Goal: Task Accomplishment & Management: Complete application form

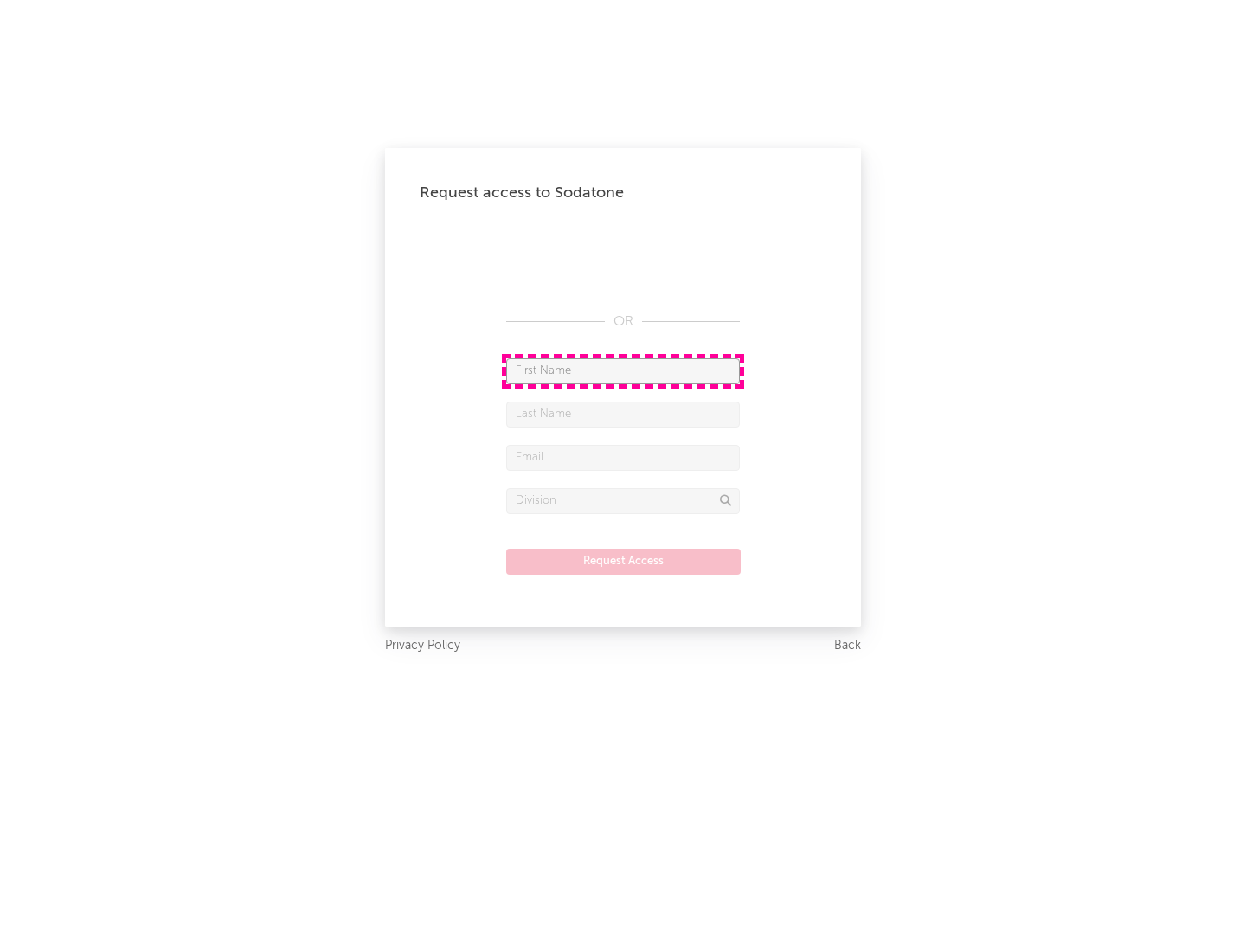
click at [623, 370] on input "text" at bounding box center [623, 371] width 234 height 26
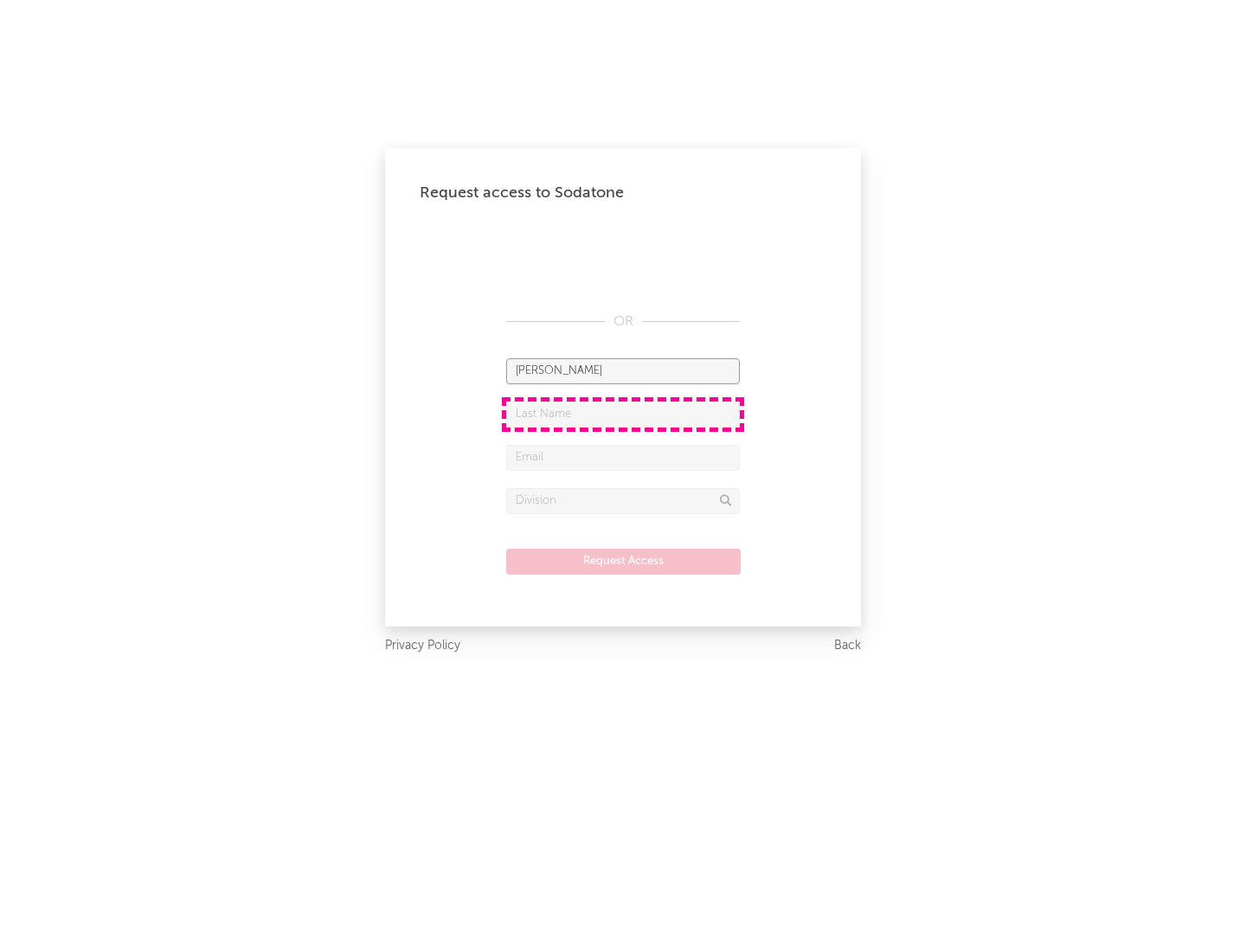
type input "[PERSON_NAME]"
click at [623, 414] on input "text" at bounding box center [623, 414] width 234 height 26
type input "[PERSON_NAME]"
click at [623, 456] on input "text" at bounding box center [623, 457] width 234 height 26
type input "[EMAIL_ADDRESS][DOMAIN_NAME]"
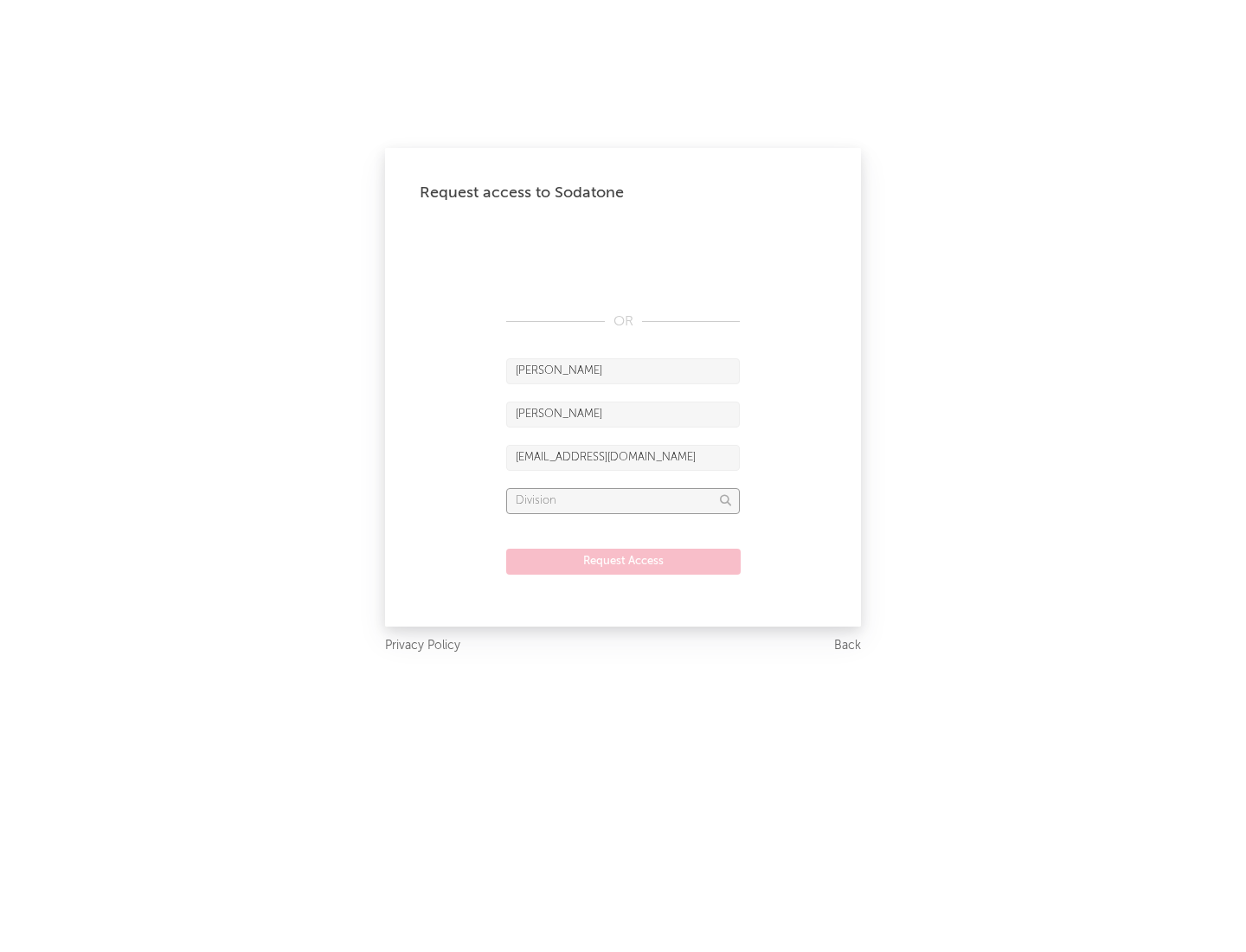
click at [623, 500] on input "text" at bounding box center [623, 500] width 234 height 26
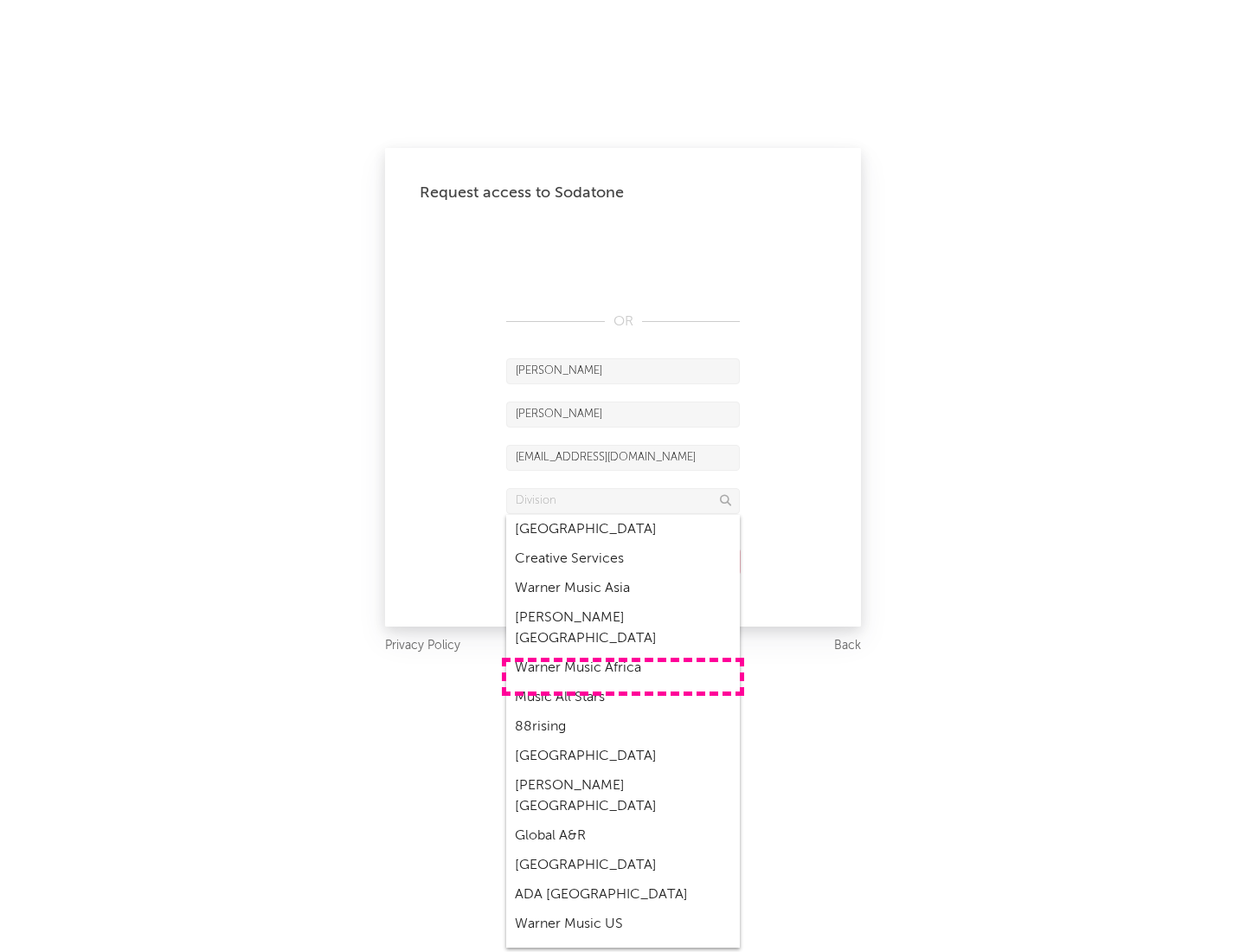
click at [623, 682] on div "Music All Stars" at bounding box center [623, 697] width 234 height 29
type input "Music All Stars"
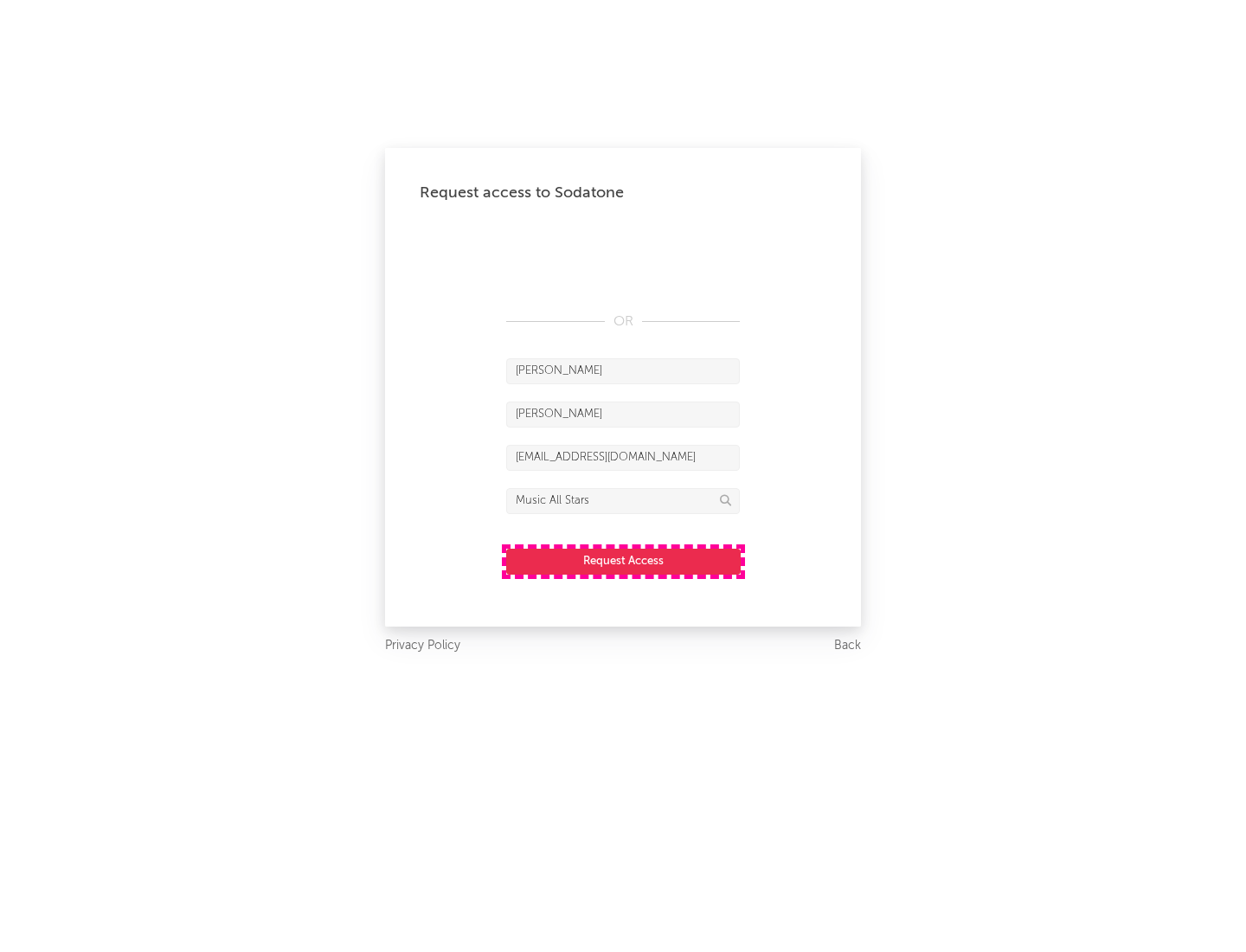
click at [623, 561] on button "Request Access" at bounding box center [624, 561] width 235 height 26
